Goal: Task Accomplishment & Management: Complete application form

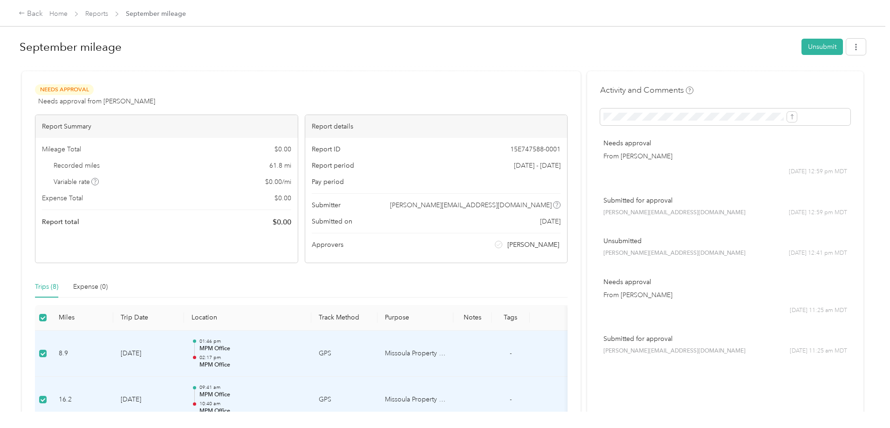
scroll to position [140, 0]
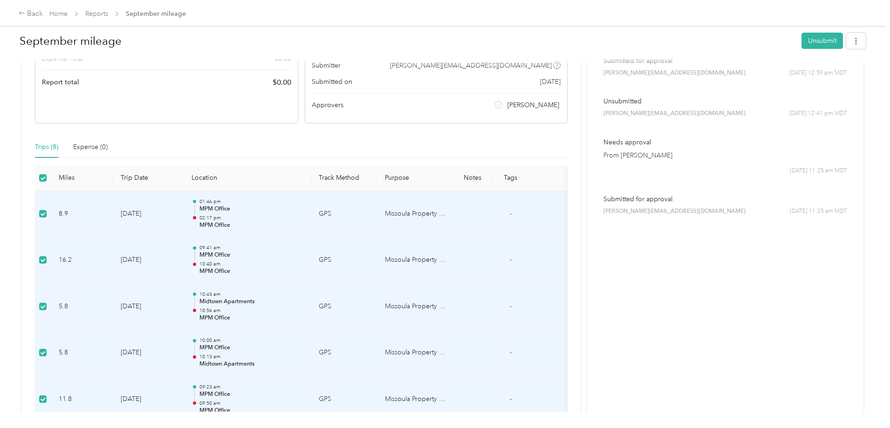
click at [587, 348] on div "Activity and Comments Needs approval From [PERSON_NAME] [DATE] 12:59 pm MDT Sub…" at bounding box center [725, 261] width 276 height 661
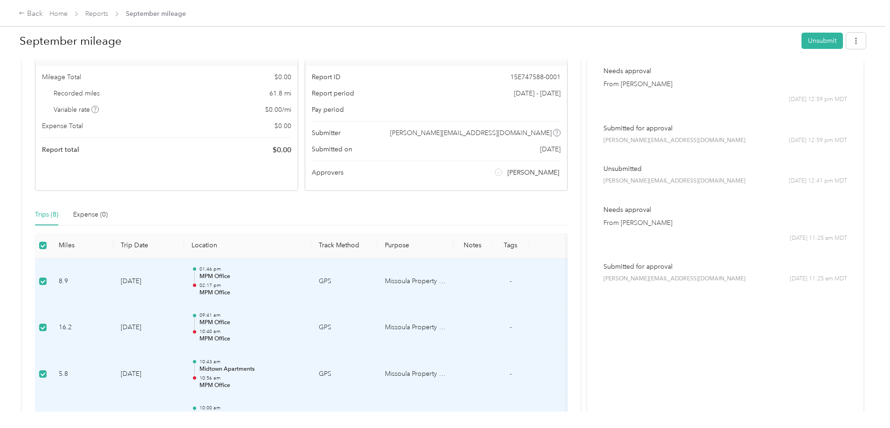
scroll to position [0, 0]
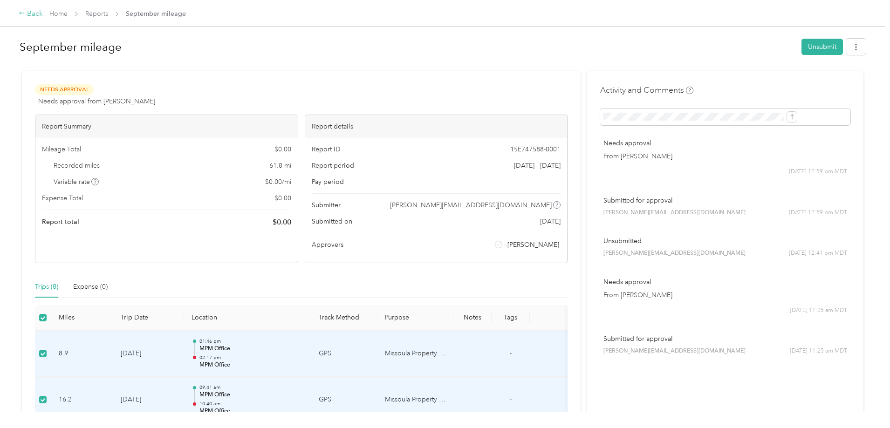
click at [25, 16] on icon at bounding box center [22, 13] width 7 height 7
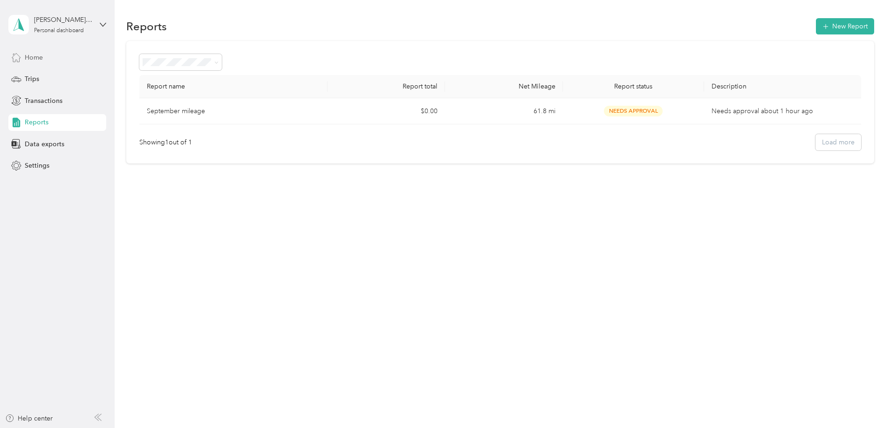
click at [41, 59] on span "Home" at bounding box center [34, 58] width 18 height 10
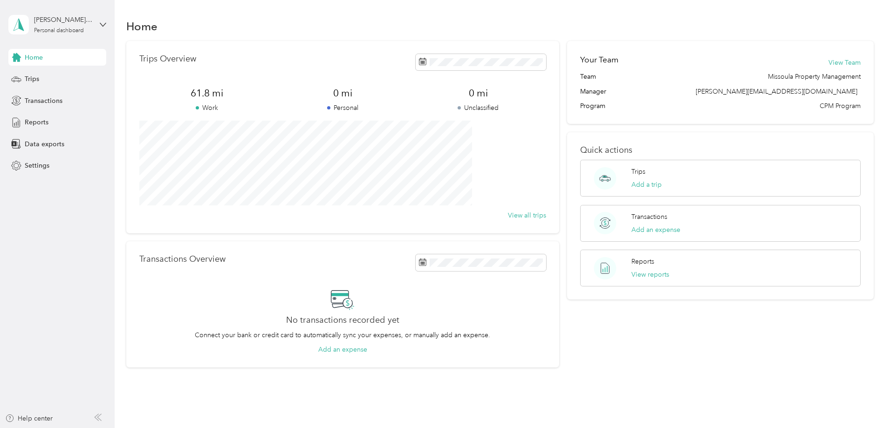
click at [136, 238] on div "Trips Overview 61.8 mi Work 0 mi Personal 0 mi Unclassified View all trips Tran…" at bounding box center [500, 204] width 748 height 327
click at [48, 130] on div "Reports" at bounding box center [57, 122] width 98 height 17
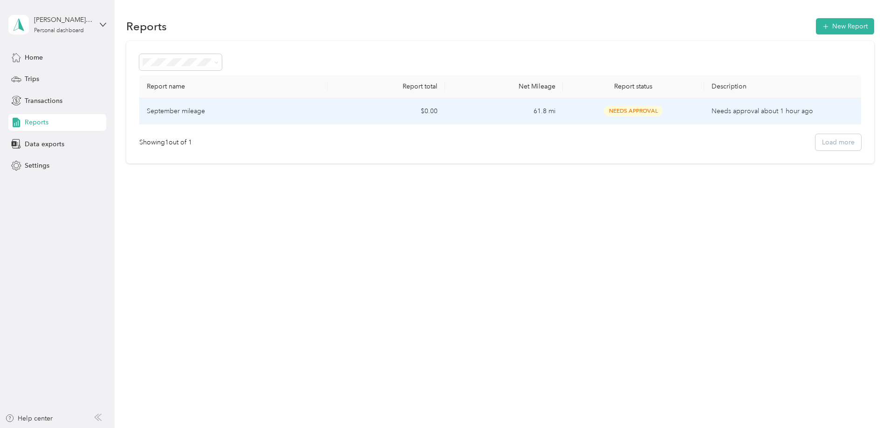
click at [604, 114] on span "Needs Approval" at bounding box center [633, 111] width 59 height 11
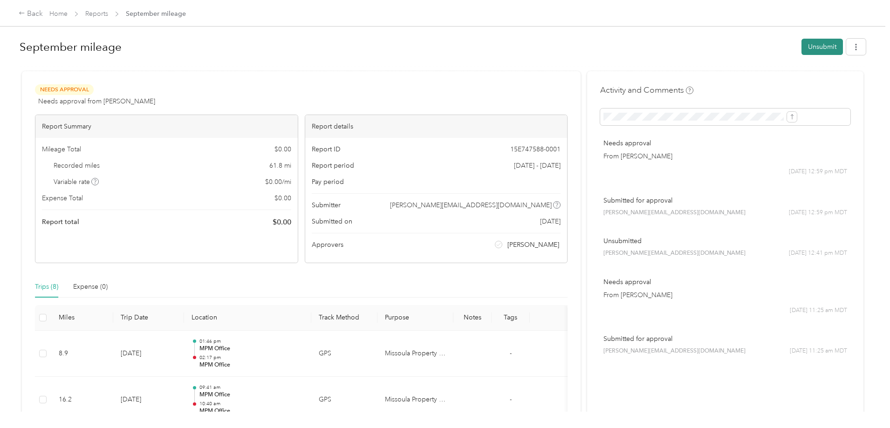
click at [802, 50] on button "Unsubmit" at bounding box center [822, 47] width 41 height 16
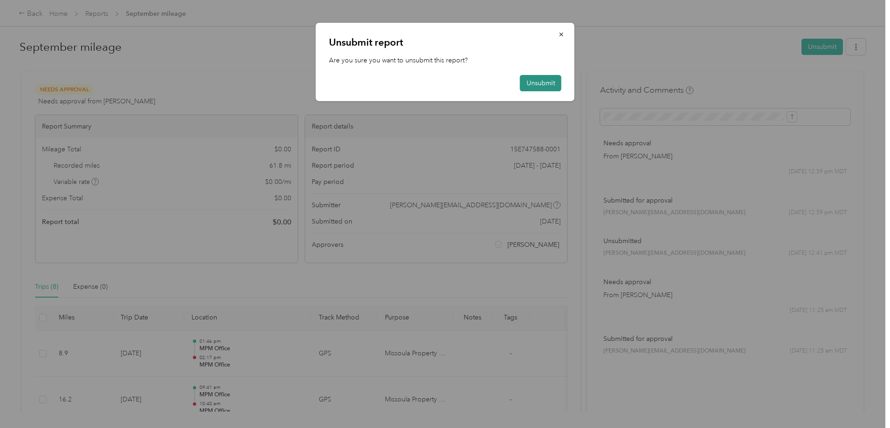
click at [532, 80] on button "Unsubmit" at bounding box center [540, 83] width 41 height 16
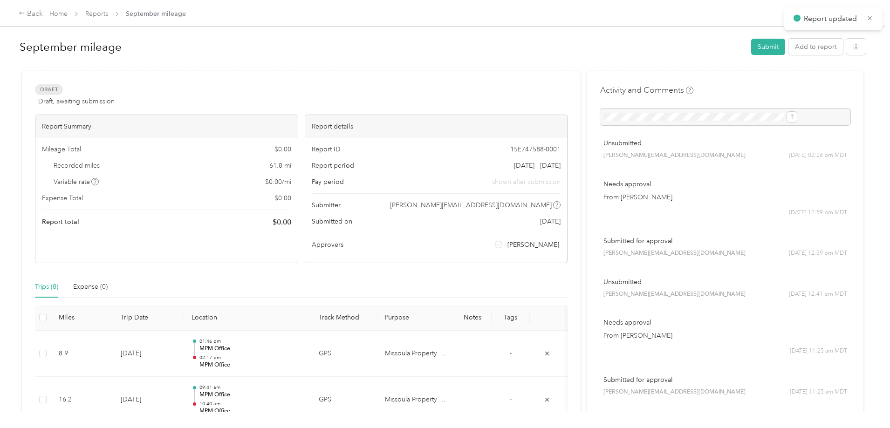
click at [526, 71] on div at bounding box center [443, 67] width 847 height 10
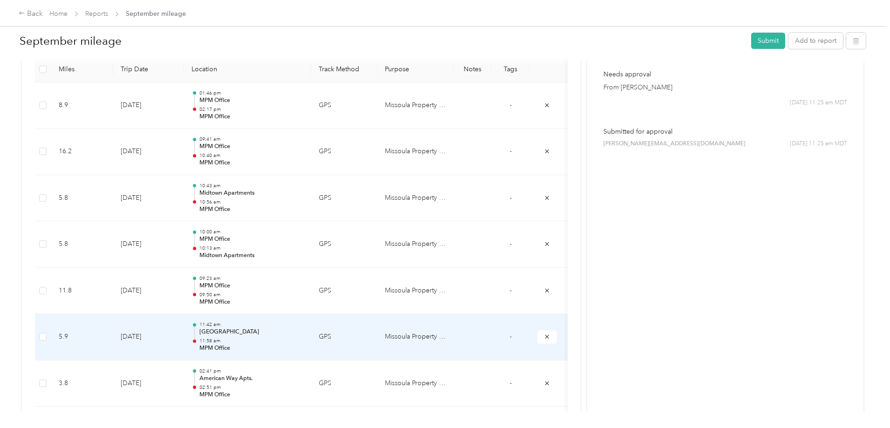
scroll to position [227, 0]
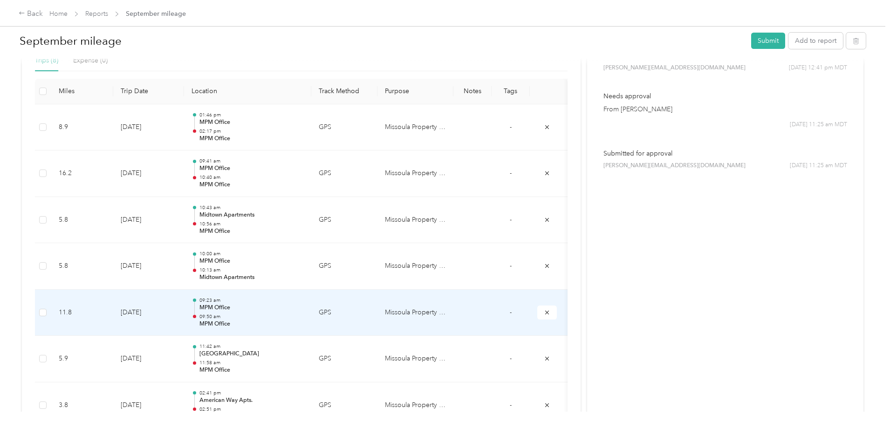
click at [304, 316] on p "09:50 am" at bounding box center [252, 317] width 104 height 7
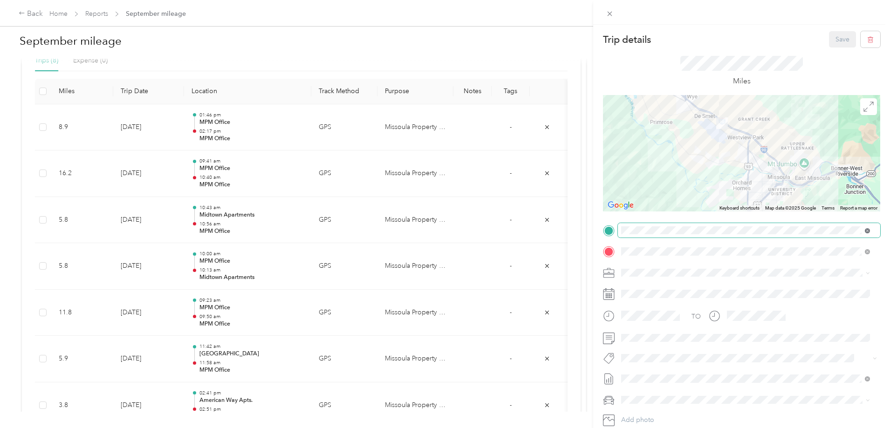
click at [865, 230] on icon at bounding box center [867, 230] width 5 height 5
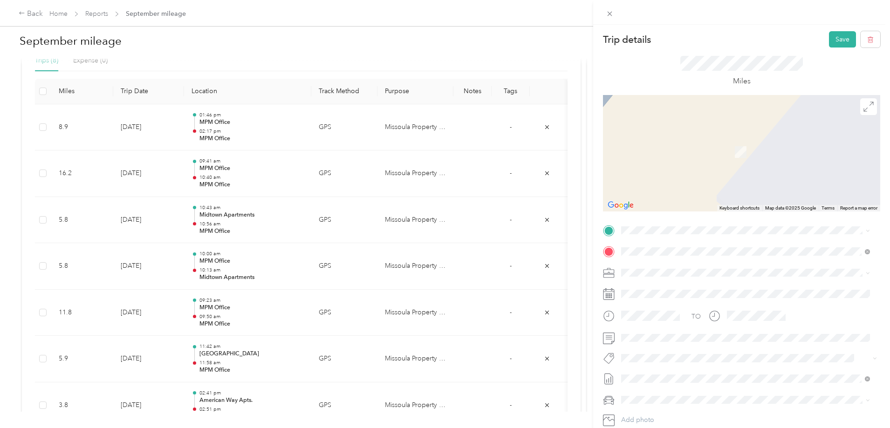
click at [671, 261] on span "[STREET_ADDRESS][PERSON_NAME][US_STATE]" at bounding box center [711, 263] width 145 height 8
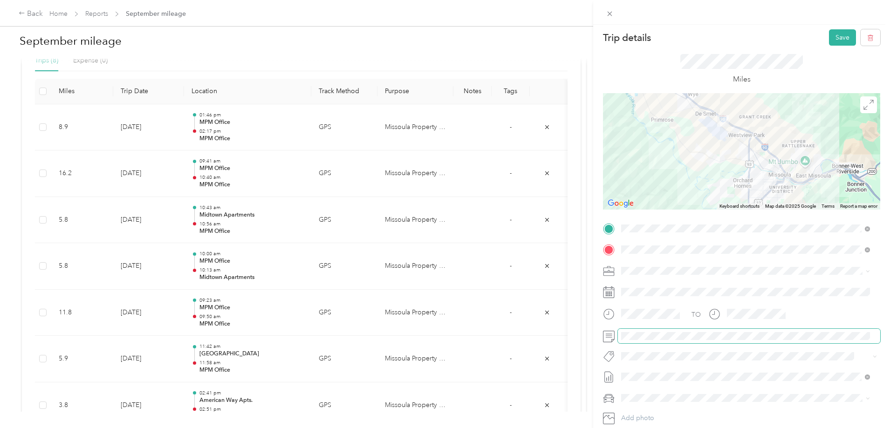
scroll to position [0, 0]
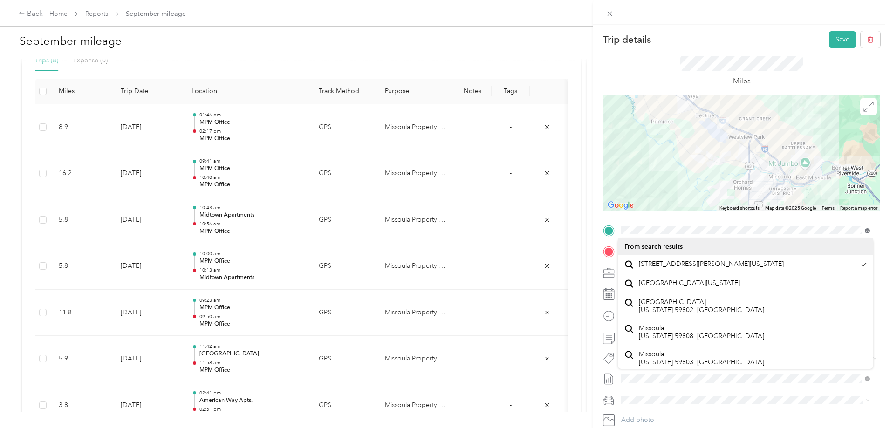
click at [865, 229] on icon at bounding box center [867, 230] width 5 height 5
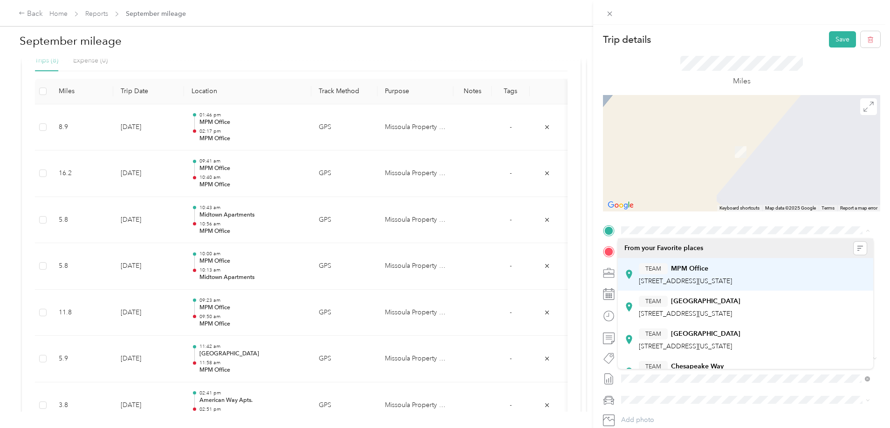
click at [690, 269] on strong "MPM Office" at bounding box center [689, 269] width 37 height 8
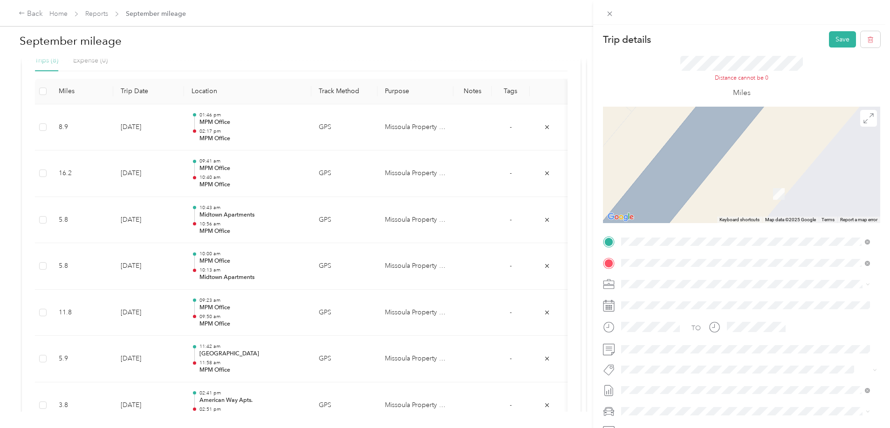
click at [741, 278] on span at bounding box center [749, 284] width 262 height 15
click at [868, 38] on icon "button" at bounding box center [871, 39] width 7 height 7
click at [809, 50] on button "No" at bounding box center [814, 50] width 17 height 15
click at [608, 11] on icon at bounding box center [610, 14] width 8 height 8
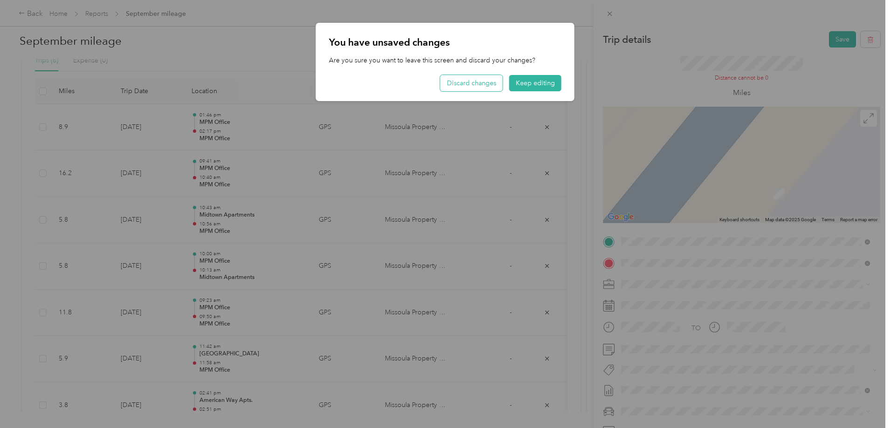
click at [494, 81] on button "Discard changes" at bounding box center [472, 83] width 62 height 16
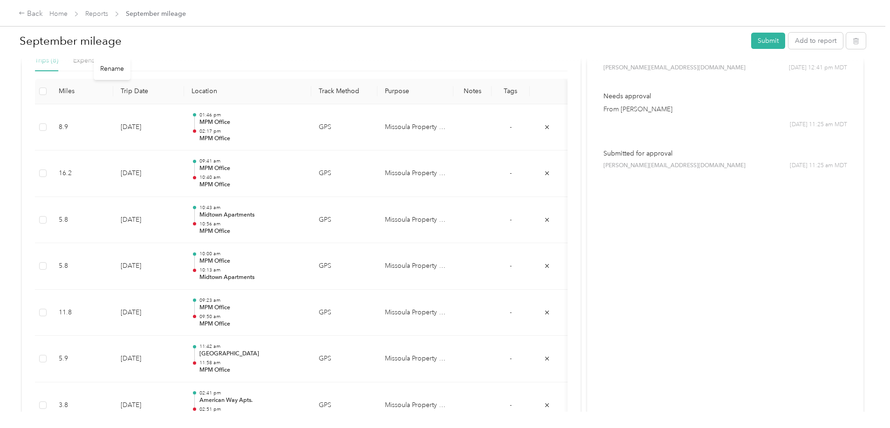
click at [544, 44] on h1 "September mileage" at bounding box center [382, 41] width 725 height 22
click at [557, 105] on div "Draft Draft, awaiting submission View activity & comments Report Summary Mileag…" at bounding box center [443, 177] width 842 height 661
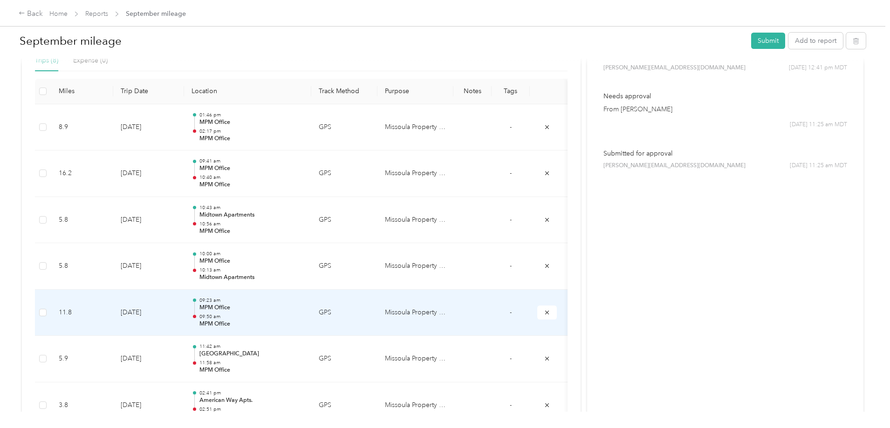
click at [304, 318] on p "09:50 am" at bounding box center [252, 317] width 104 height 7
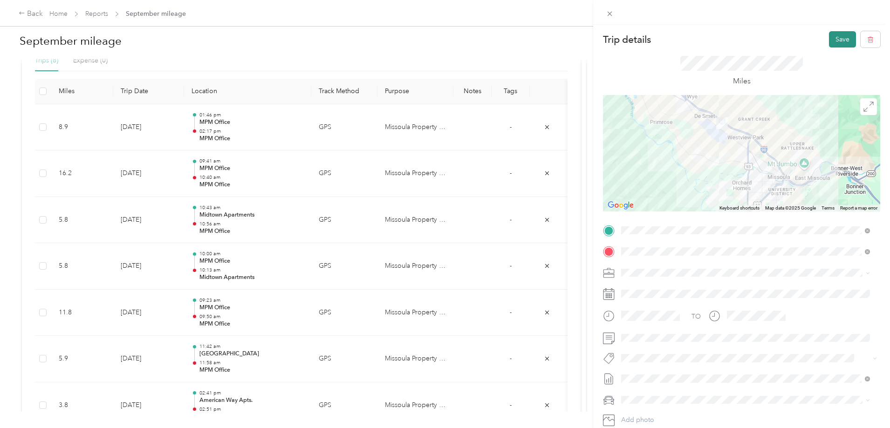
click at [837, 34] on button "Save" at bounding box center [842, 39] width 27 height 16
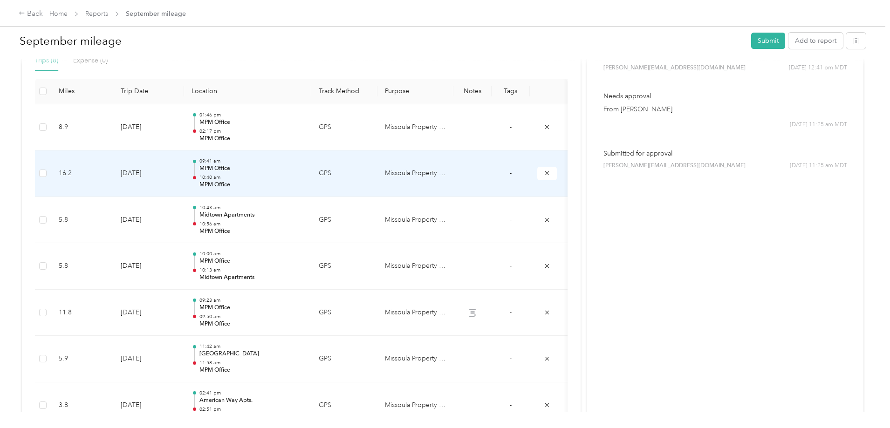
click at [304, 177] on p "10:40 am" at bounding box center [252, 177] width 104 height 7
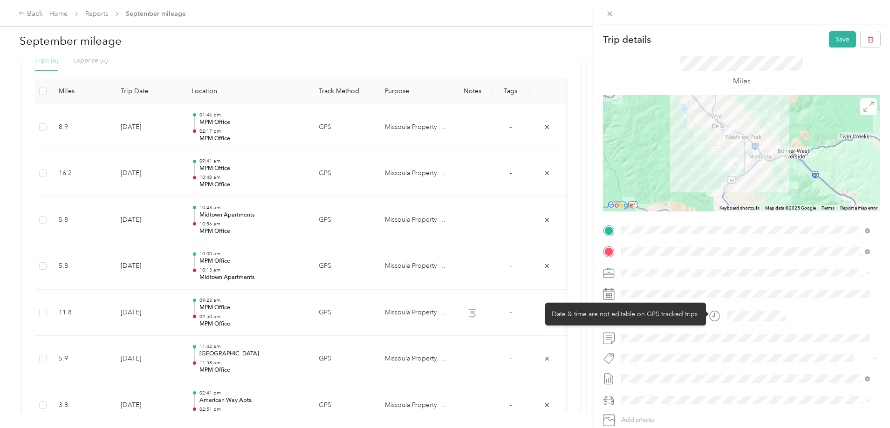
click at [734, 351] on div "TO Add photo" at bounding box center [741, 335] width 277 height 225
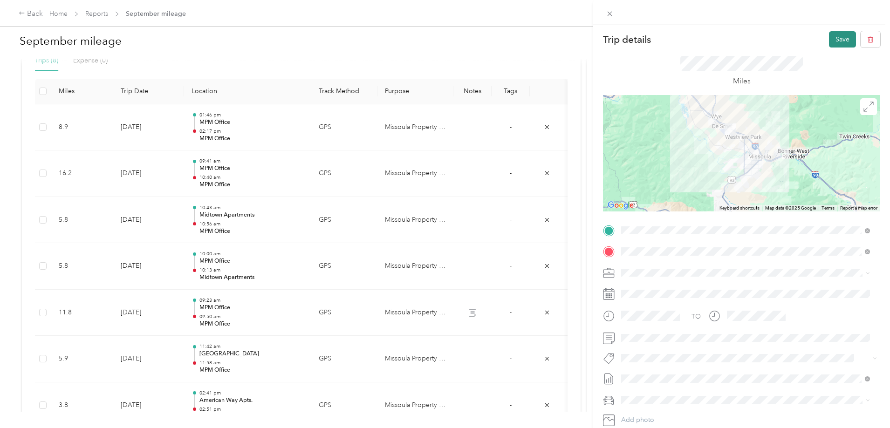
click at [830, 36] on button "Save" at bounding box center [842, 39] width 27 height 16
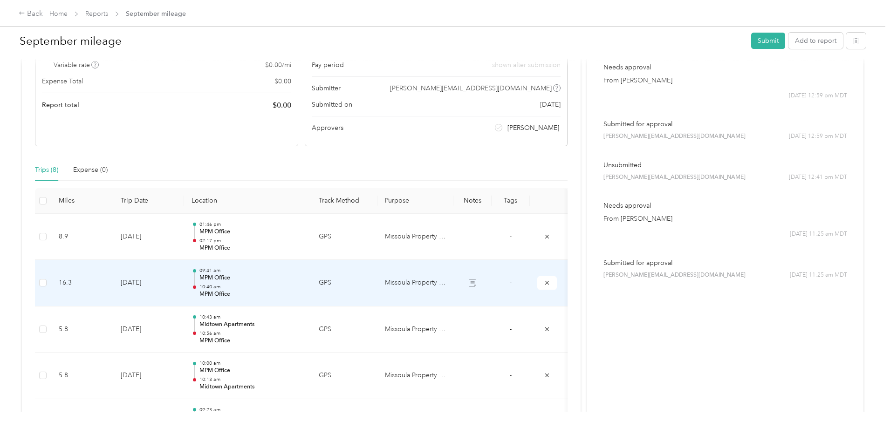
scroll to position [133, 0]
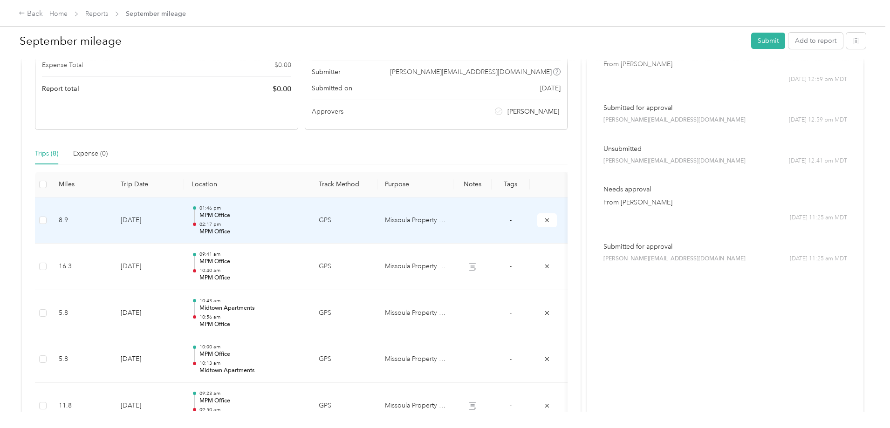
click at [304, 226] on p "02:17 pm" at bounding box center [252, 224] width 104 height 7
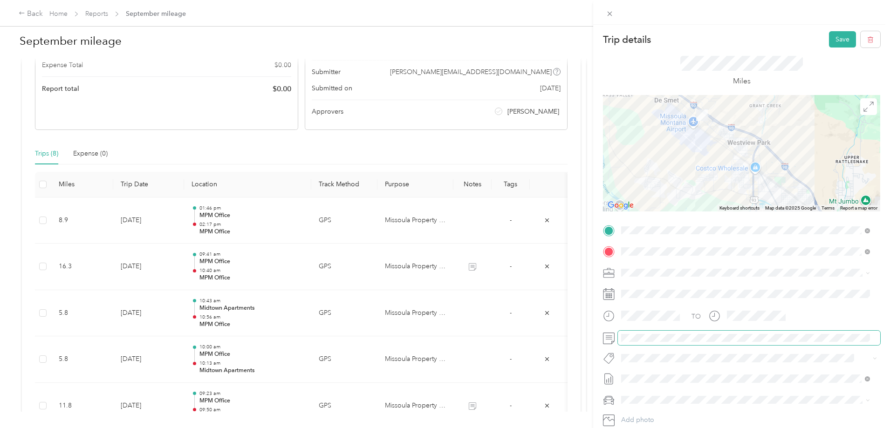
scroll to position [0, 0]
drag, startPoint x: 785, startPoint y: 333, endPoint x: 762, endPoint y: 363, distance: 37.6
click at [759, 365] on div "TO Add photo" at bounding box center [741, 335] width 277 height 225
click at [829, 40] on button "Save" at bounding box center [842, 39] width 27 height 16
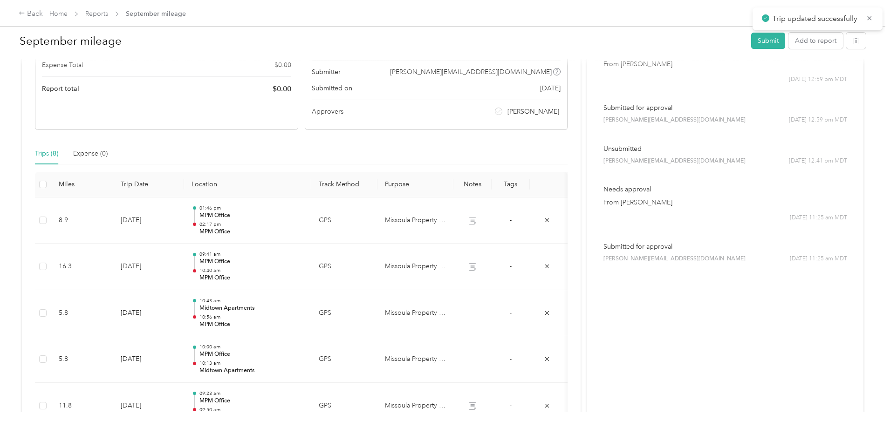
click at [826, 40] on div "Back Home Reports September mileage September mileage Submit Add to report Draf…" at bounding box center [443, 214] width 886 height 428
click at [549, 196] on div "Draft Draft, awaiting submission View activity & comments Report Summary Mileag…" at bounding box center [301, 268] width 559 height 661
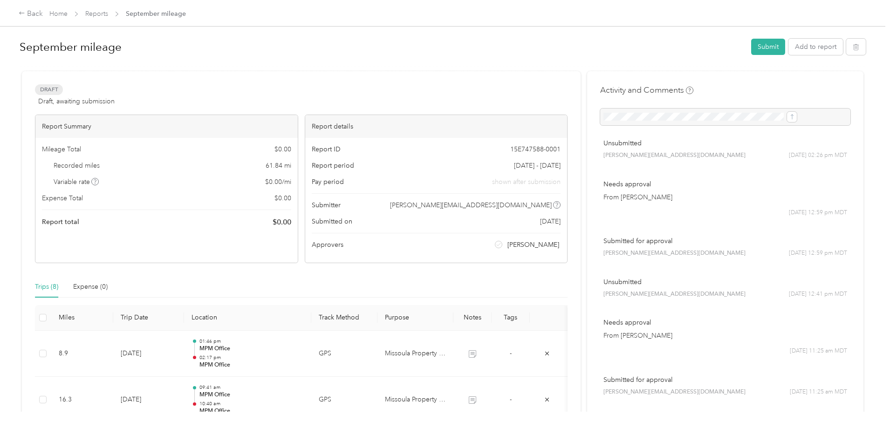
click at [564, 43] on h1 "September mileage" at bounding box center [382, 47] width 725 height 22
click at [751, 48] on button "Submit" at bounding box center [768, 48] width 34 height 16
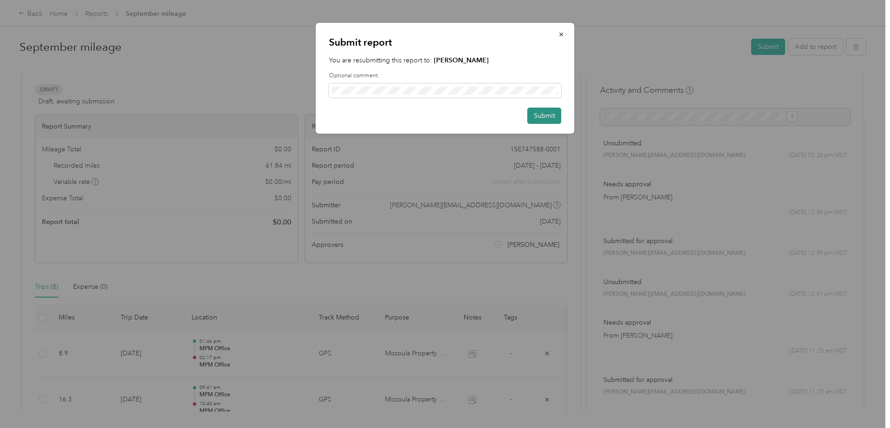
click at [544, 114] on button "Submit" at bounding box center [545, 116] width 34 height 16
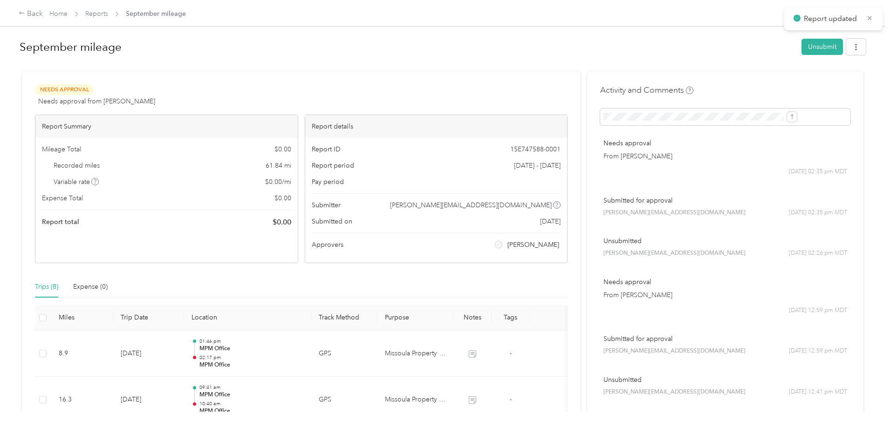
click at [485, 73] on div "Needs Approval Needs approval from [PERSON_NAME] View activity & comments Repor…" at bounding box center [301, 401] width 559 height 661
click at [339, 50] on h1 "September mileage" at bounding box center [408, 47] width 776 height 22
click at [68, 12] on link "Home" at bounding box center [58, 14] width 18 height 8
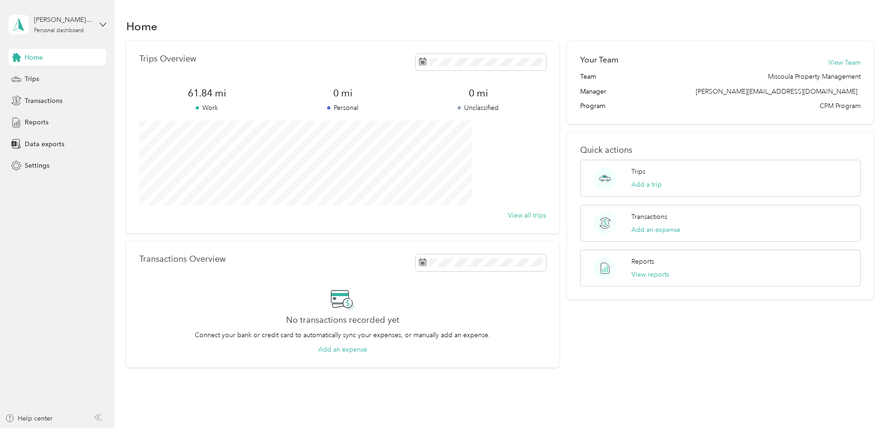
click at [160, 76] on div "Trips Overview 61.84 mi Work 0 mi Personal 0 mi Unclassified View all trips Tra…" at bounding box center [500, 204] width 748 height 327
click at [296, 21] on div "Home" at bounding box center [500, 26] width 748 height 20
click at [301, 15] on div "Home Trips Overview 61.84 mi Work 0 mi Personal 0 mi Unclassified View all trip…" at bounding box center [500, 209] width 771 height 419
